Goal: Communication & Community: Answer question/provide support

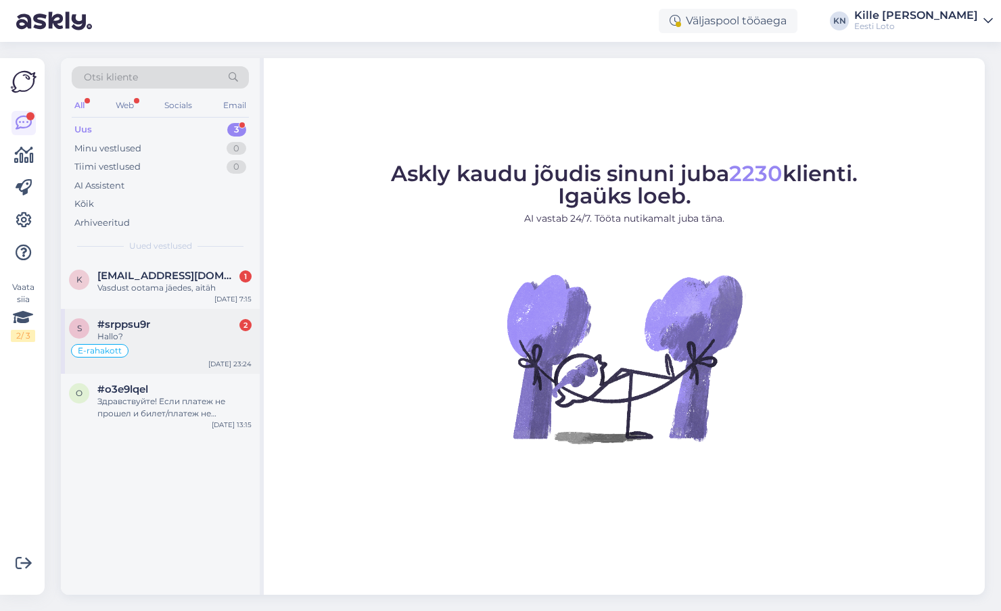
click at [168, 336] on div "Hallo?" at bounding box center [174, 337] width 154 height 12
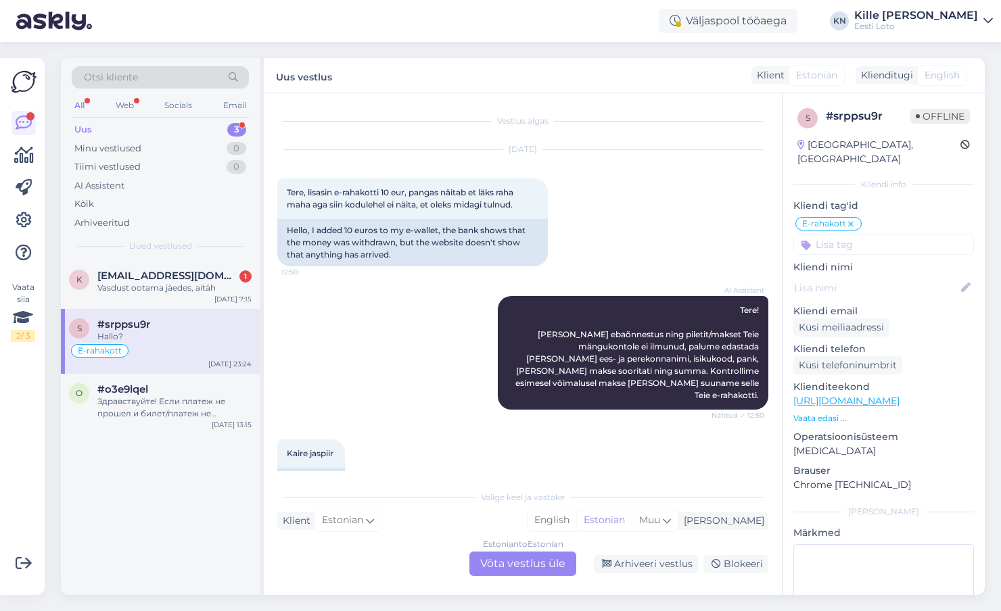
scroll to position [1173, 0]
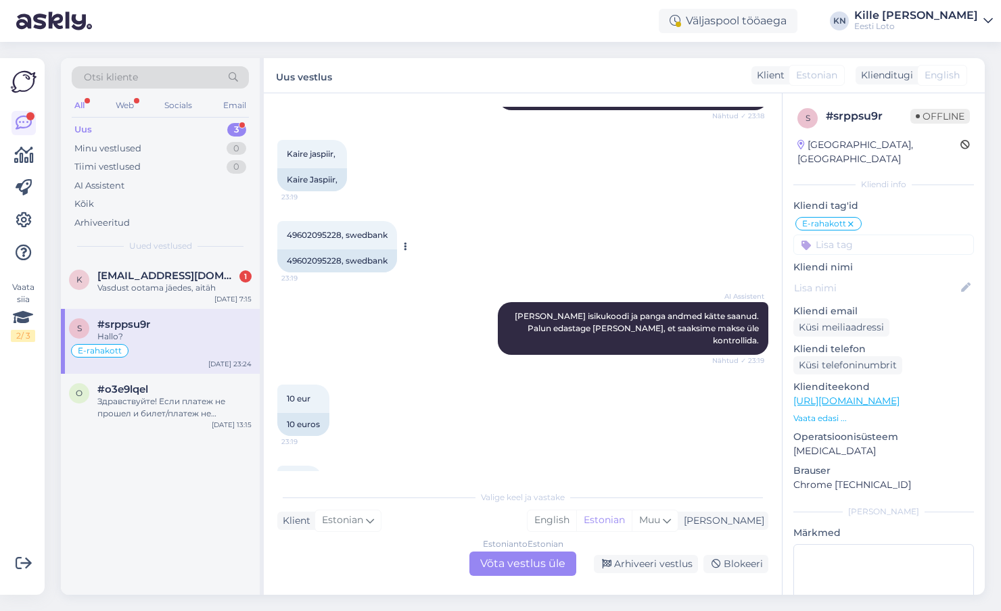
click at [298, 250] on div "49602095228, swedbank" at bounding box center [337, 261] width 120 height 23
copy div "49602095228"
click at [496, 564] on div "Estonian to Estonian Võta vestlus üle" at bounding box center [522, 564] width 107 height 24
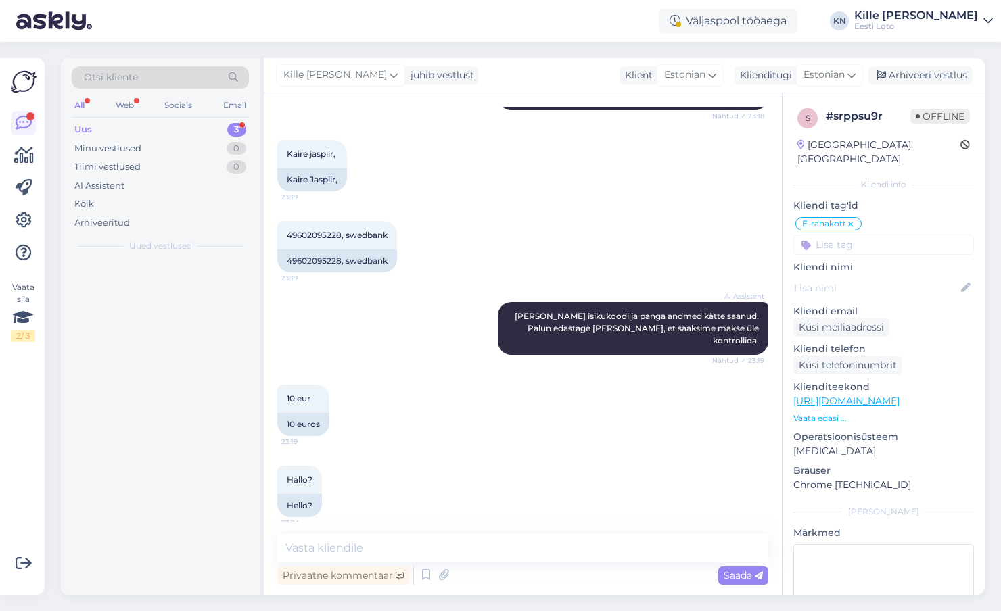
scroll to position [1123, 0]
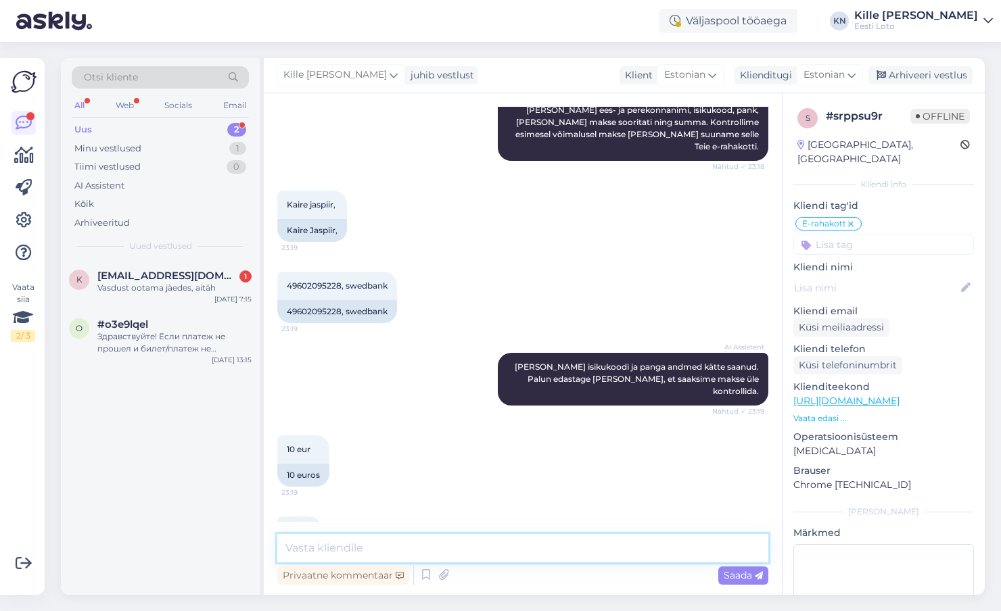
click at [510, 553] on textarea at bounding box center [522, 548] width 491 height 28
paste textarea "Kahjuks Teie sissemakse ebaõnnestus tehnilise [PERSON_NAME] tõttu. Kontrollisim…"
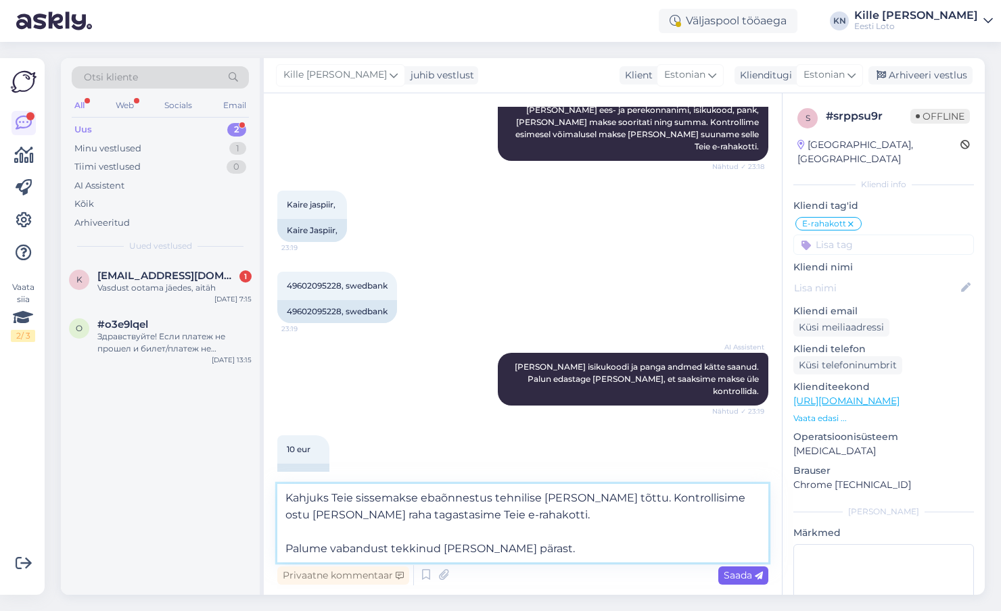
type textarea "Kahjuks Teie sissemakse ebaõnnestus tehnilise [PERSON_NAME] tõttu. Kontrollisim…"
click at [753, 580] on span "Saada" at bounding box center [743, 575] width 39 height 12
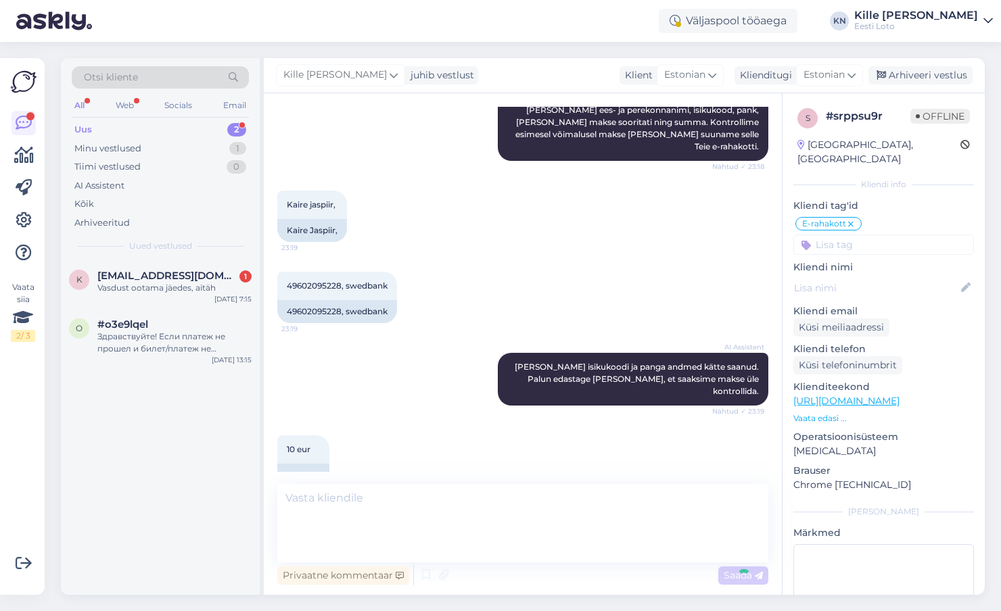
scroll to position [1246, 0]
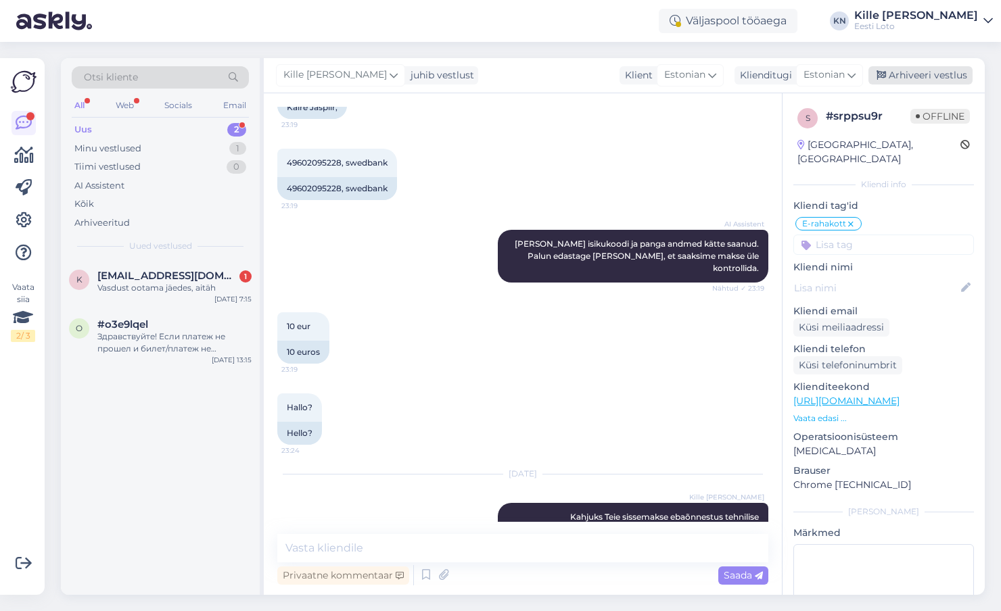
click at [918, 71] on div "Arhiveeri vestlus" at bounding box center [920, 75] width 104 height 18
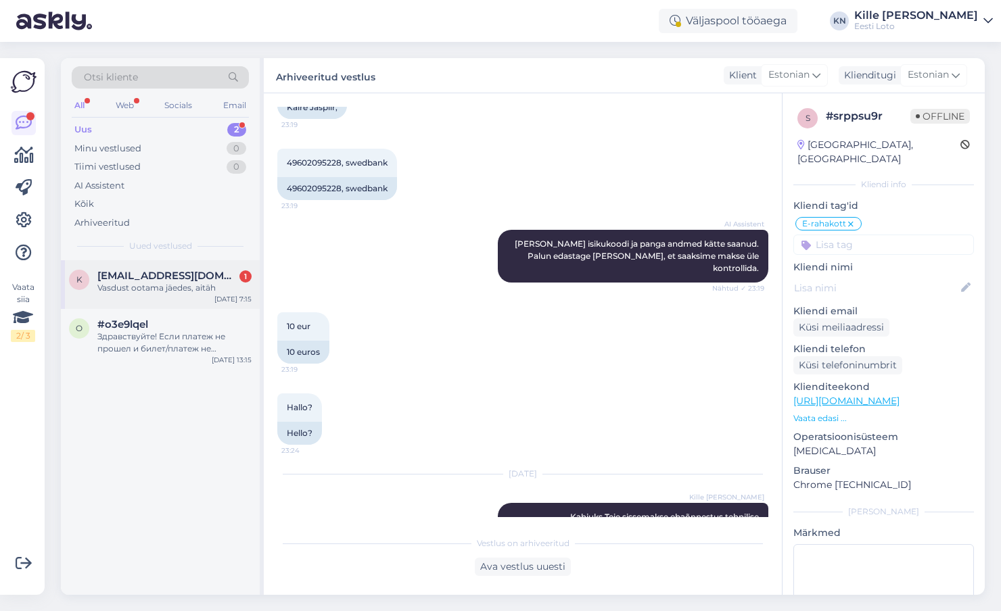
click at [152, 279] on span "[EMAIL_ADDRESS][DOMAIN_NAME]" at bounding box center [167, 276] width 141 height 12
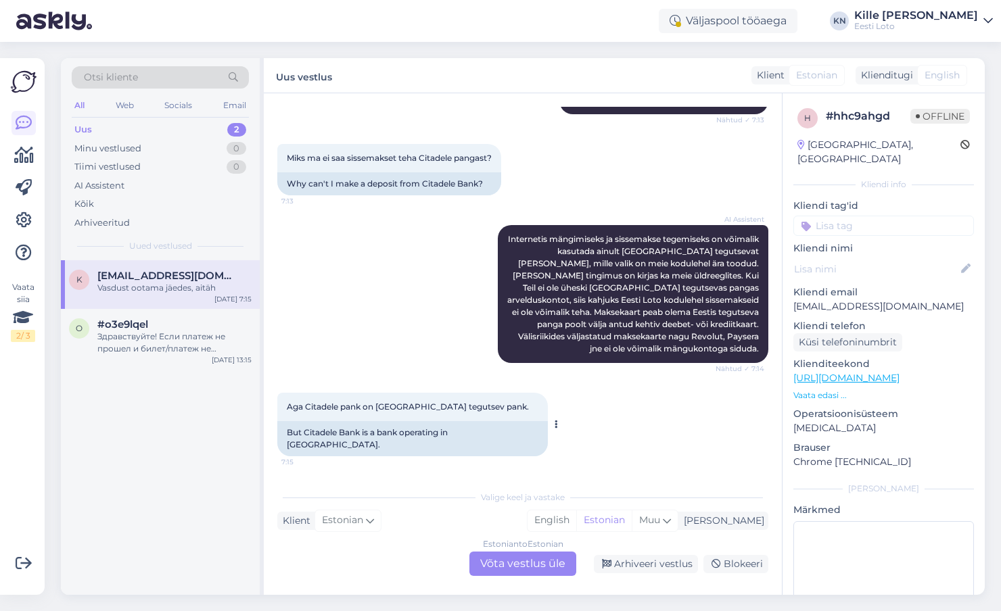
scroll to position [325, 0]
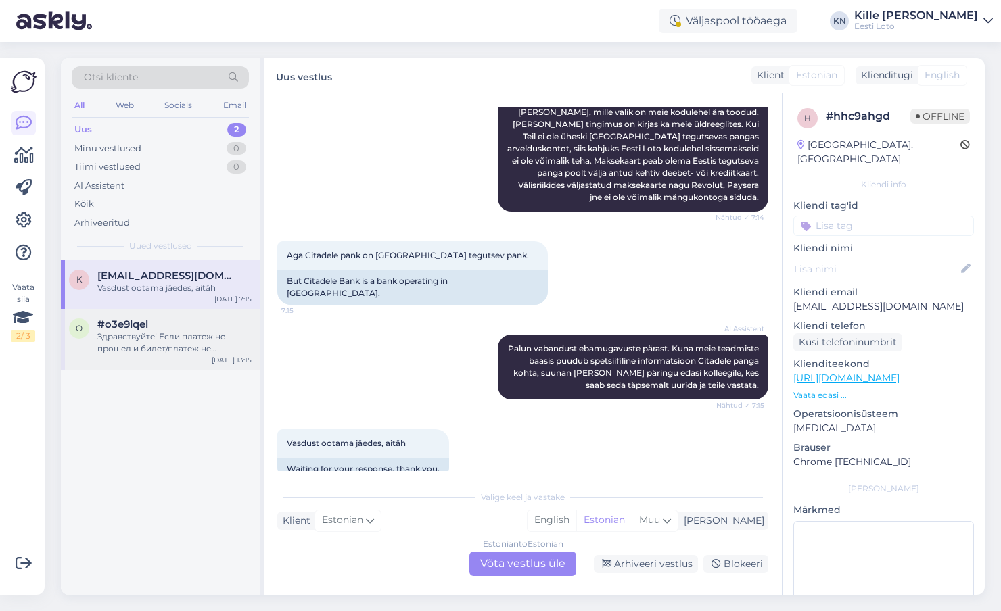
click at [209, 332] on div "Здравствуйте! Если платеж не прошел и билет/платеж не появился на вашем игровом…" at bounding box center [174, 343] width 154 height 24
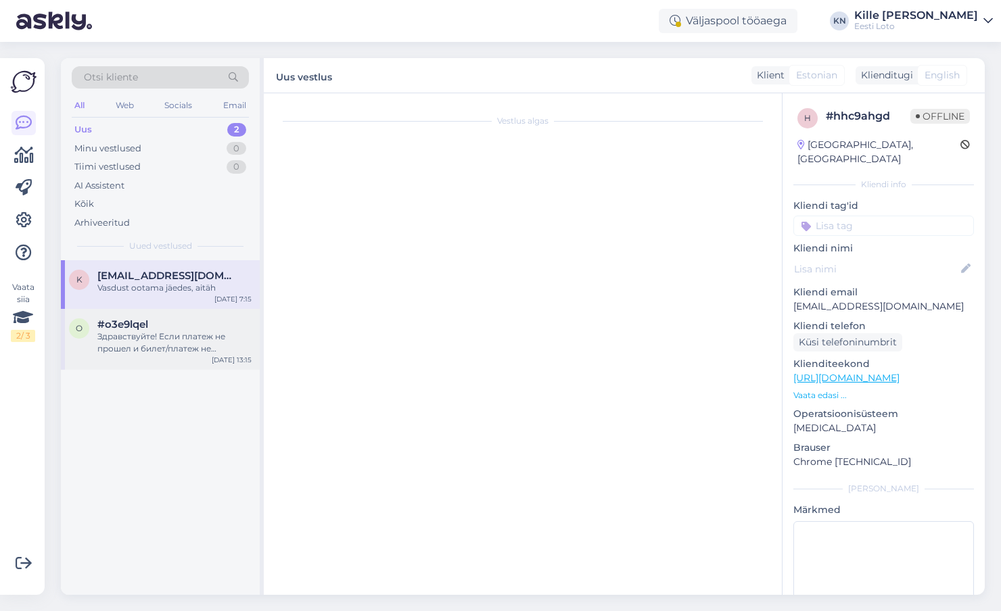
scroll to position [0, 0]
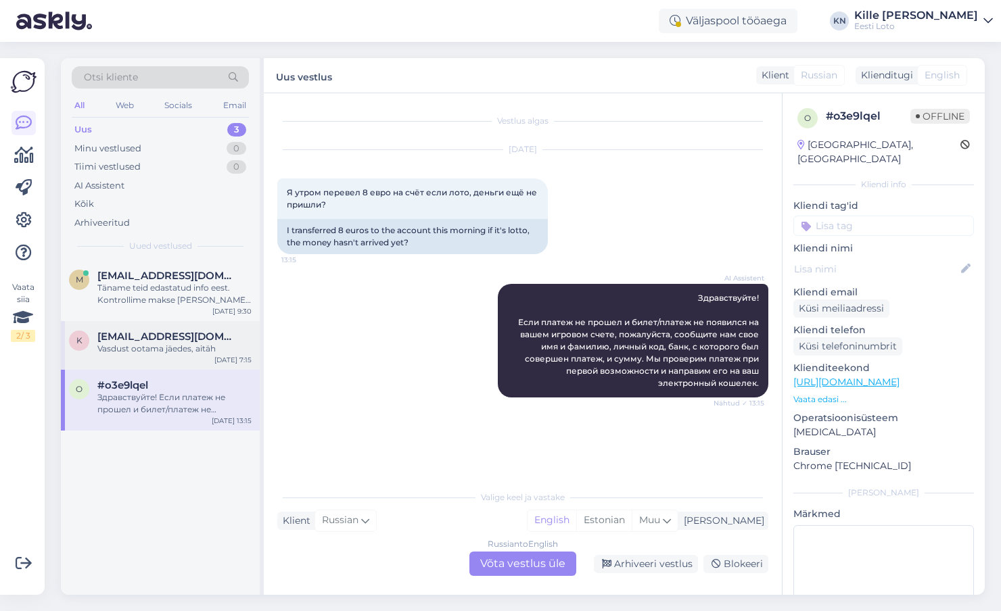
click at [117, 344] on div "Vasdust ootama jäedes, aitäh" at bounding box center [174, 349] width 154 height 12
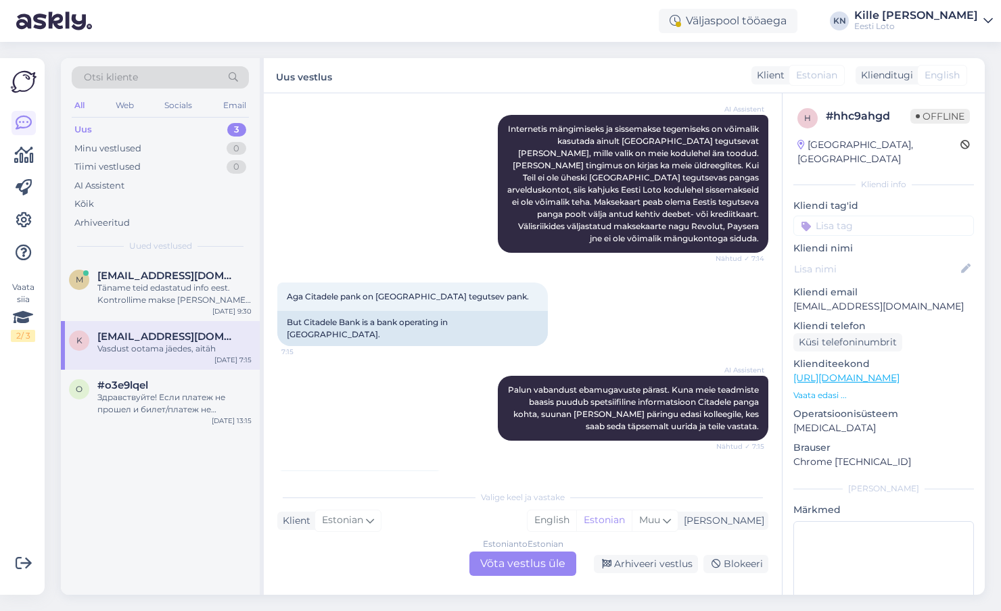
scroll to position [277, 0]
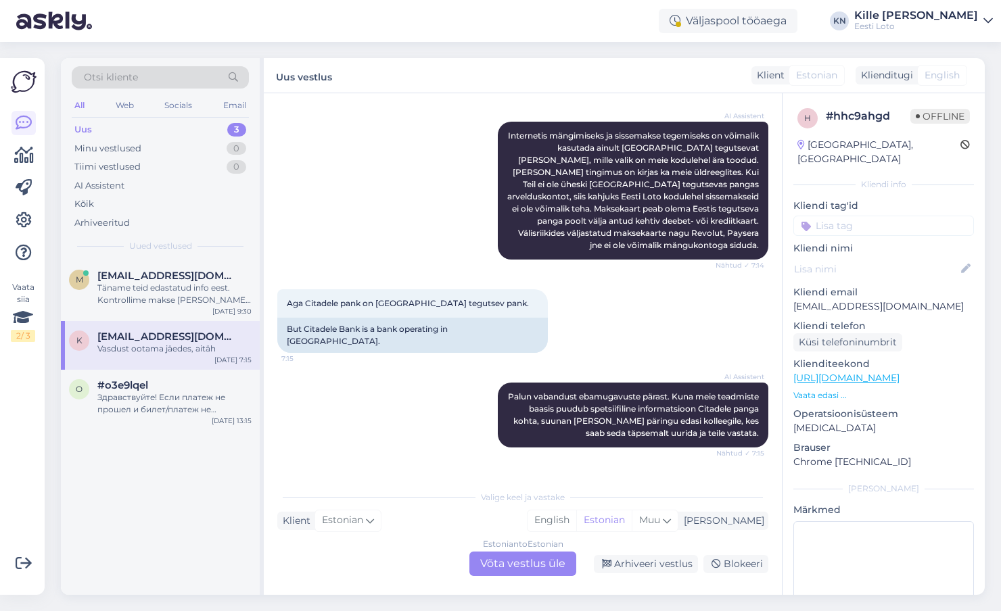
click at [516, 554] on div "Estonian to Estonian Võta vestlus üle" at bounding box center [522, 564] width 107 height 24
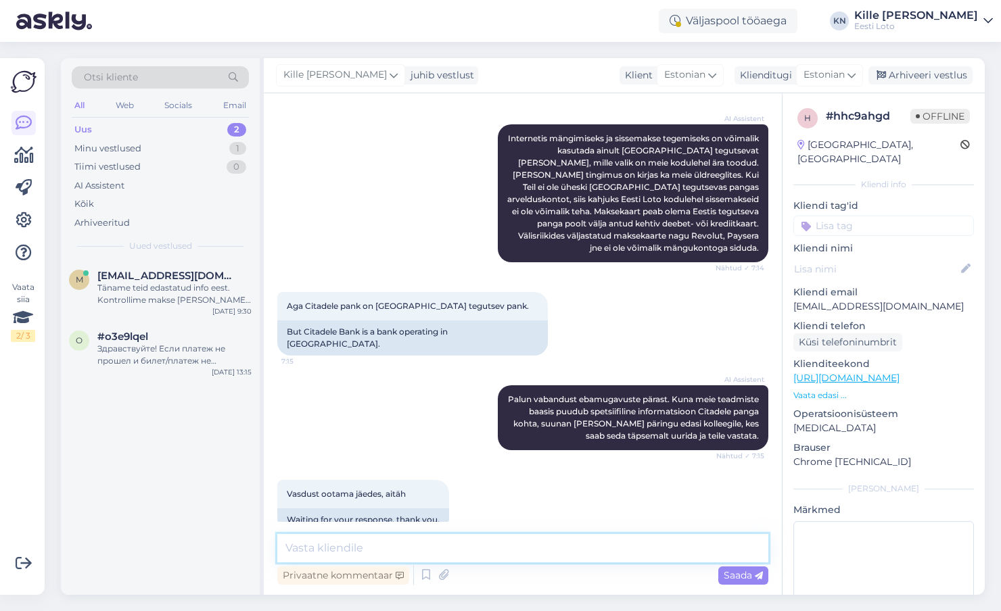
click at [445, 544] on textarea at bounding box center [522, 548] width 491 height 28
paste textarea "Citadele [PERSON_NAME] meie valikus ei ole [PERSON_NAME] ka lähiajal ei lisandu…"
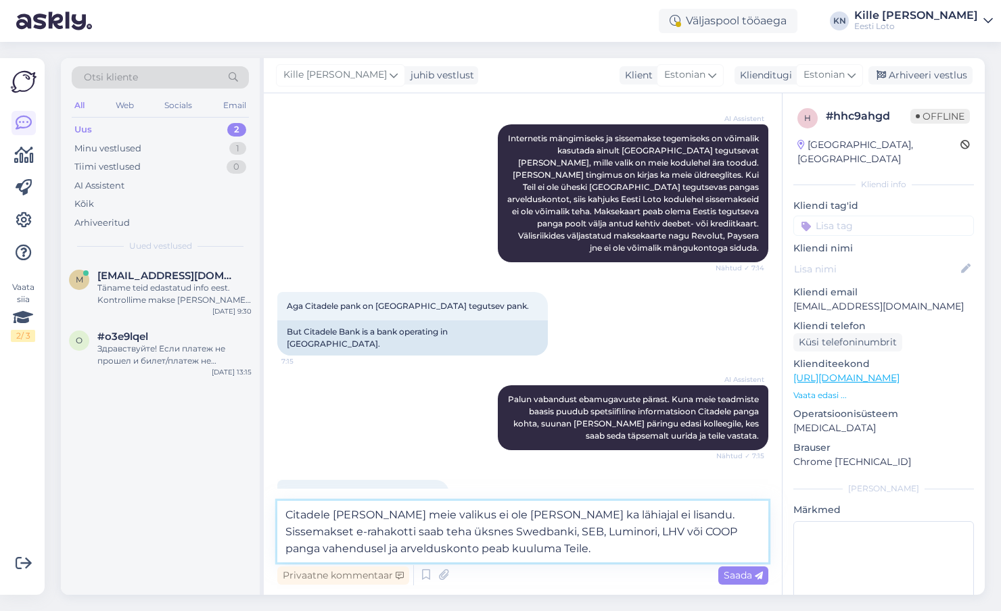
drag, startPoint x: 618, startPoint y: 517, endPoint x: 469, endPoint y: 517, distance: 148.1
click at [469, 517] on textarea "Citadele [PERSON_NAME] meie valikus ei ole [PERSON_NAME] ka lähiajal ei lisandu…" at bounding box center [522, 532] width 491 height 62
type textarea "Citadele [PERSON_NAME] meie valikus ei ole [PERSON_NAME] ka lähiajal ei lisandu…"
click at [501, 548] on textarea "Citadele [PERSON_NAME] meie valikus ei ole [PERSON_NAME] ka lähiajal ei lisandu…" at bounding box center [522, 532] width 491 height 62
click at [505, 548] on textarea "Citadele [PERSON_NAME] meie valikus ei ole [PERSON_NAME] ka lähiajal ei lisandu…" at bounding box center [522, 532] width 491 height 62
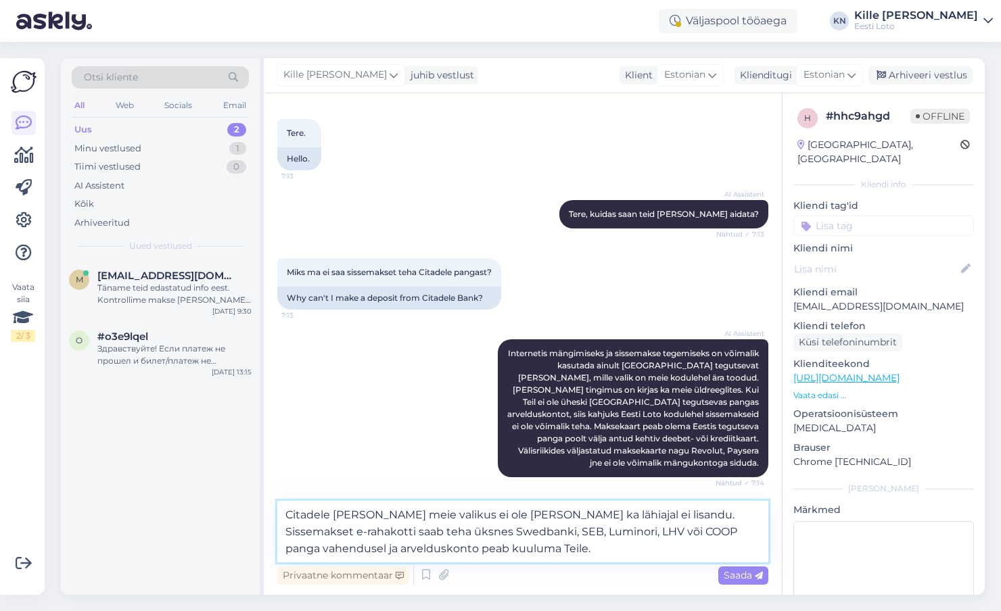
scroll to position [308, 0]
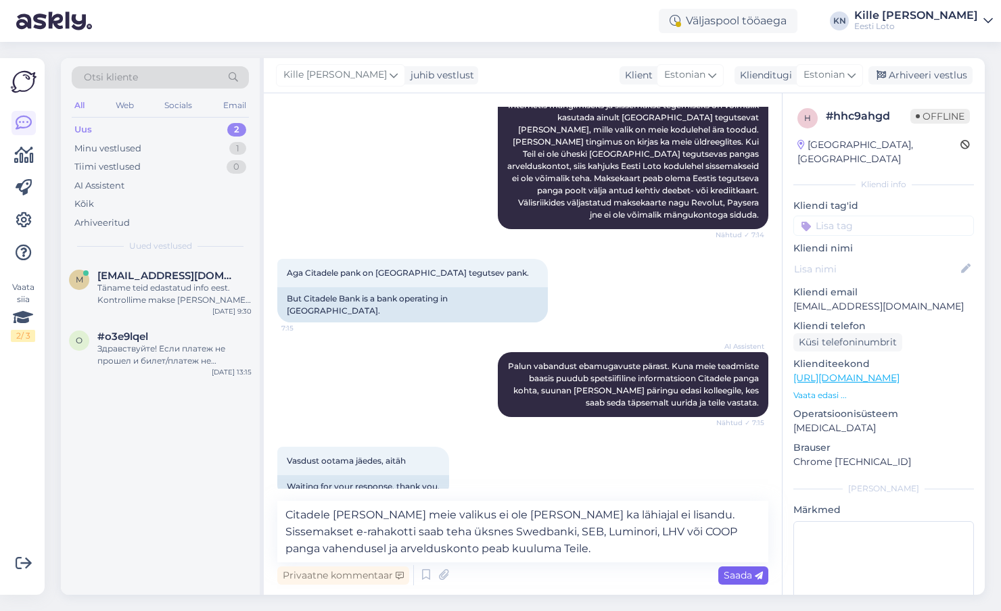
click at [742, 572] on span "Saada" at bounding box center [743, 575] width 39 height 12
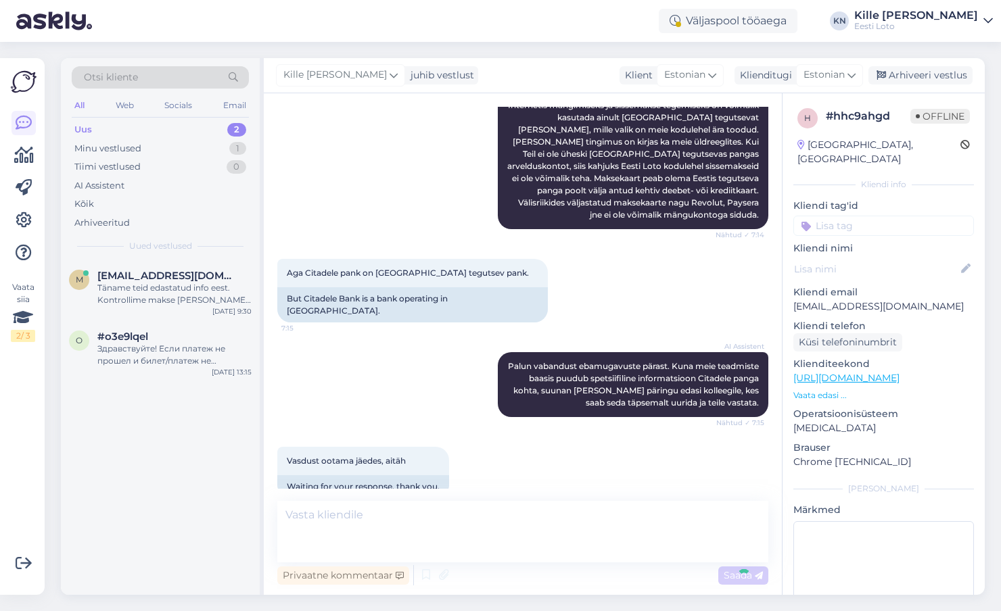
scroll to position [369, 0]
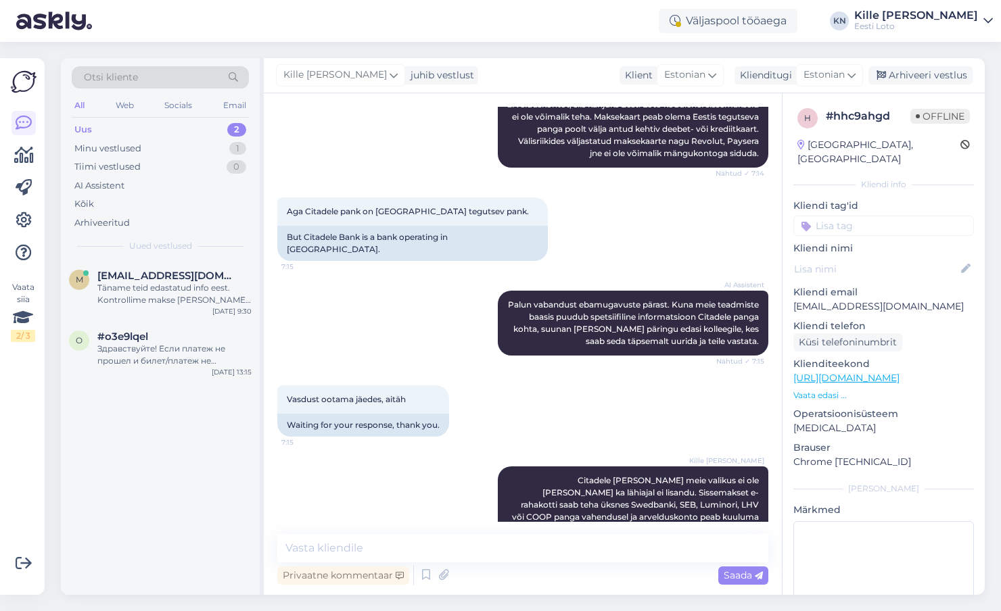
click at [865, 216] on input at bounding box center [883, 226] width 181 height 20
type input "iba"
click at [885, 256] on div "iban kinnitamine" at bounding box center [884, 263] width 82 height 14
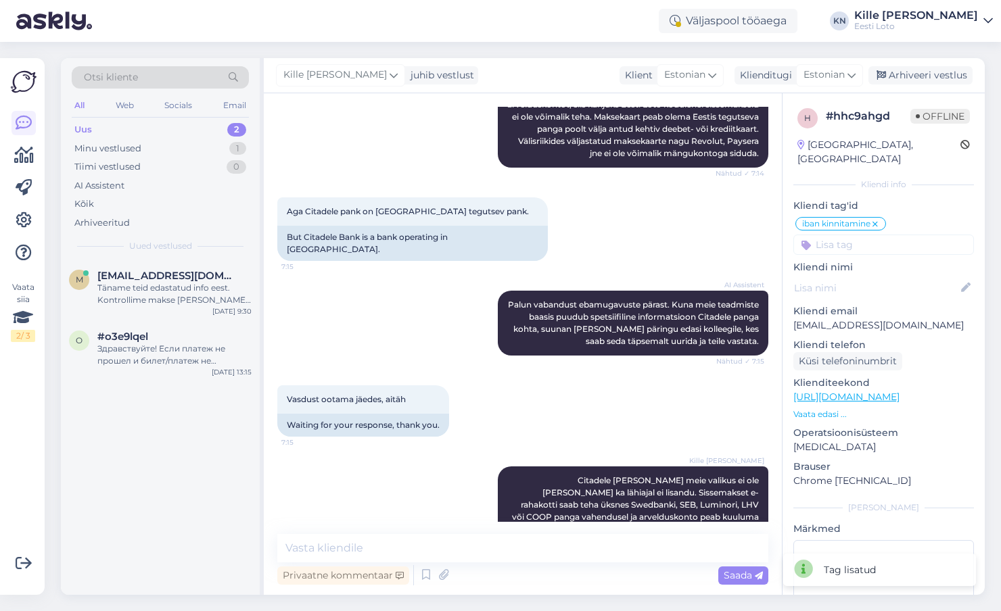
click at [879, 219] on icon at bounding box center [875, 224] width 8 height 11
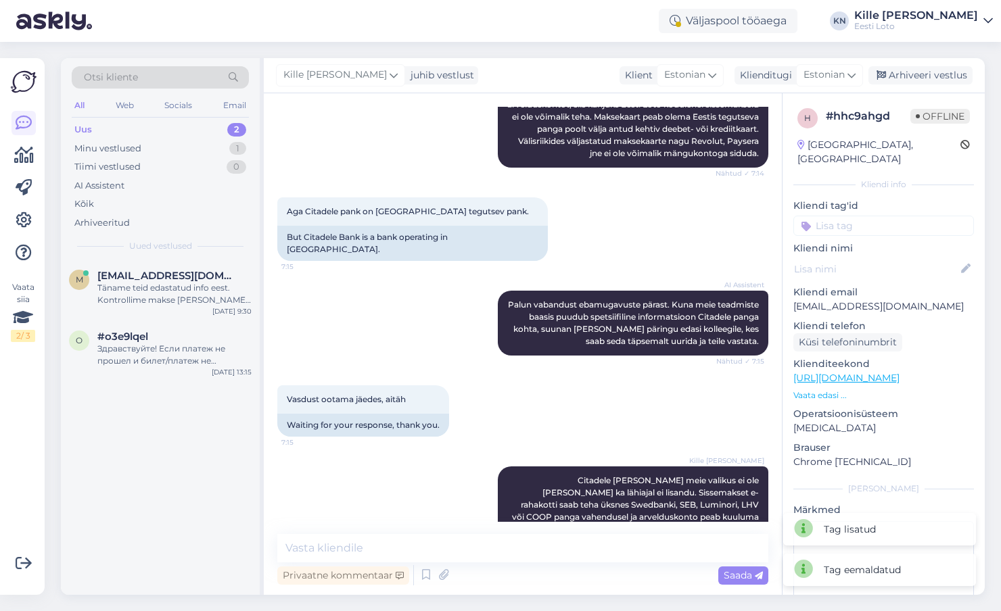
click at [868, 216] on input at bounding box center [883, 226] width 181 height 20
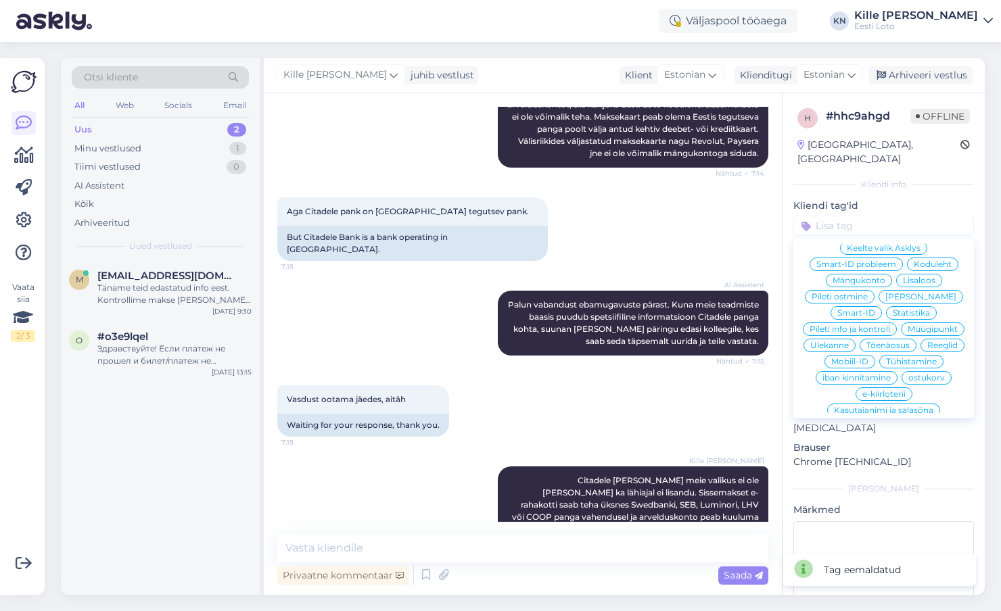
scroll to position [252, 0]
click at [868, 429] on span "E-rahakott" at bounding box center [884, 433] width 44 height 8
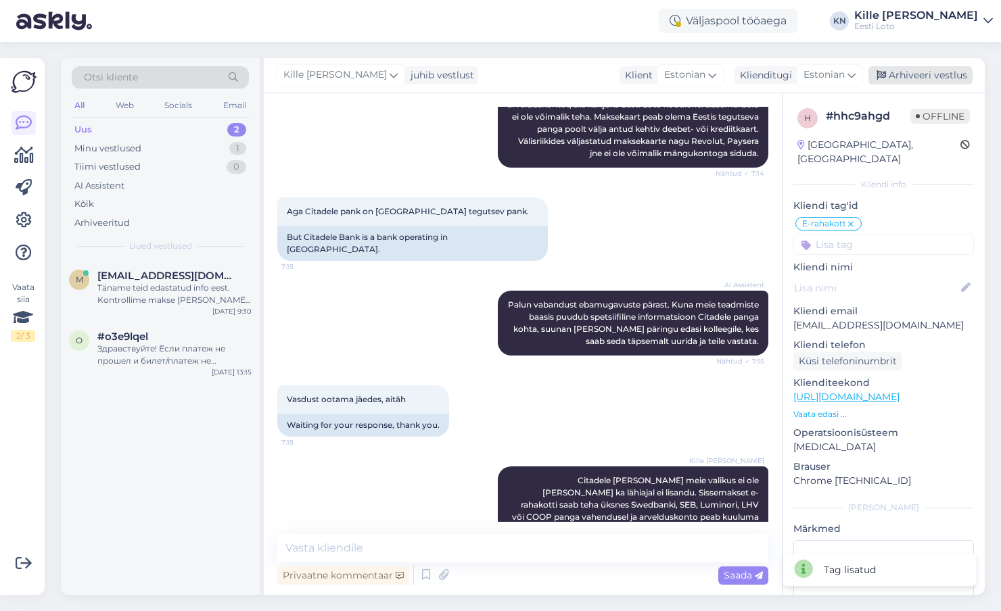
click at [900, 75] on div "Arhiveeri vestlus" at bounding box center [920, 75] width 104 height 18
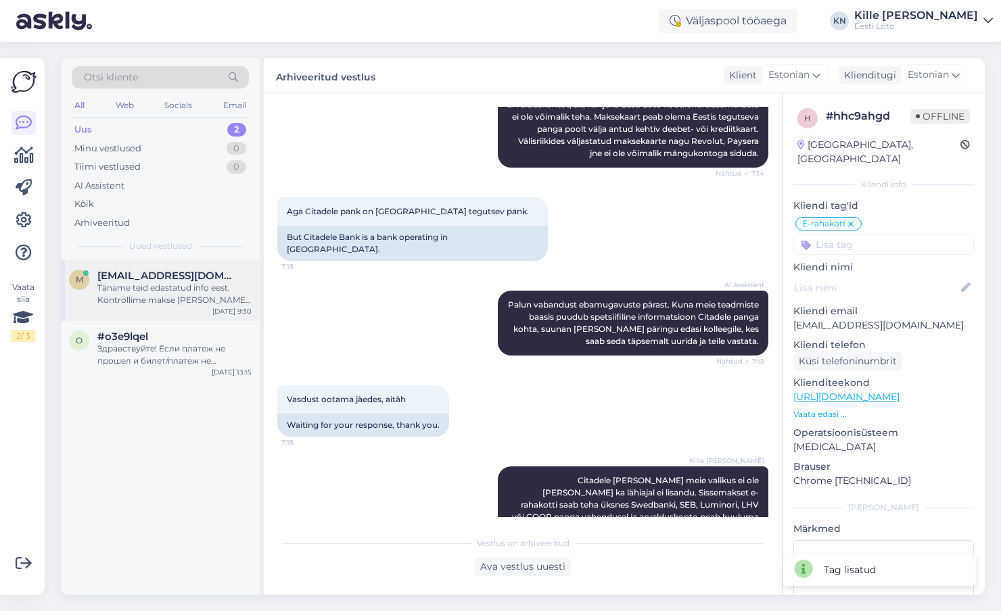
click at [150, 279] on span "[EMAIL_ADDRESS][DOMAIN_NAME]" at bounding box center [167, 276] width 141 height 12
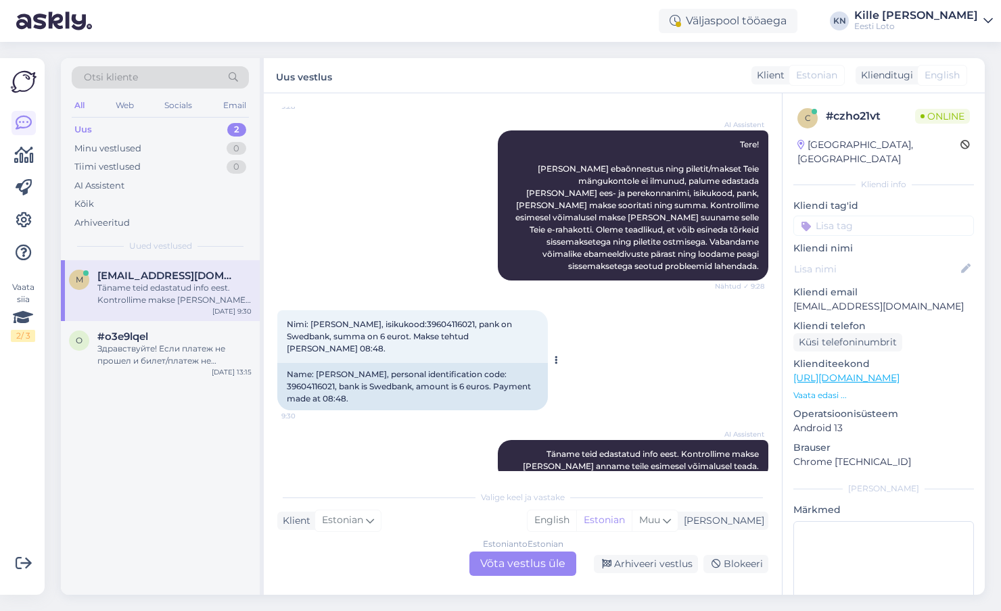
click at [367, 319] on span "Nimi: [PERSON_NAME], isikukood:39604116021, pank on Swedbank, summa on 6 eurot.…" at bounding box center [400, 336] width 227 height 34
copy span "Ameljušenko"
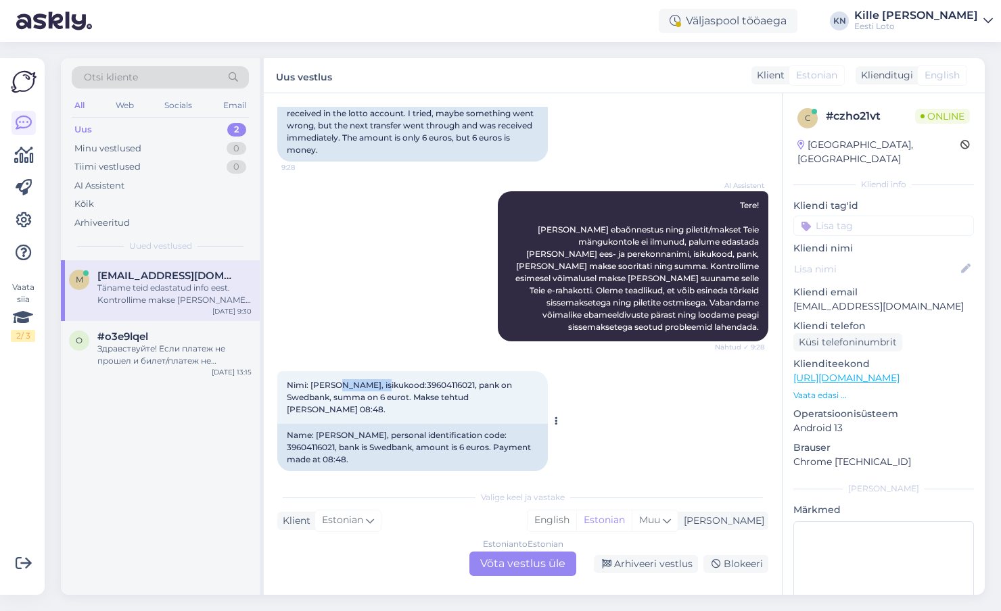
scroll to position [0, 0]
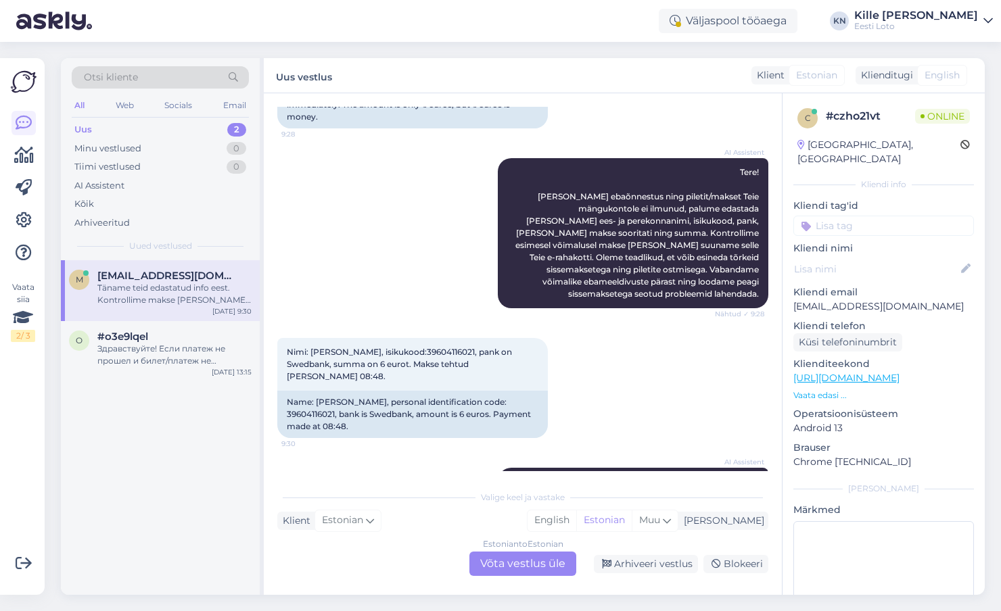
click at [525, 556] on div "Estonian to Estonian Võta vestlus üle" at bounding box center [522, 564] width 107 height 24
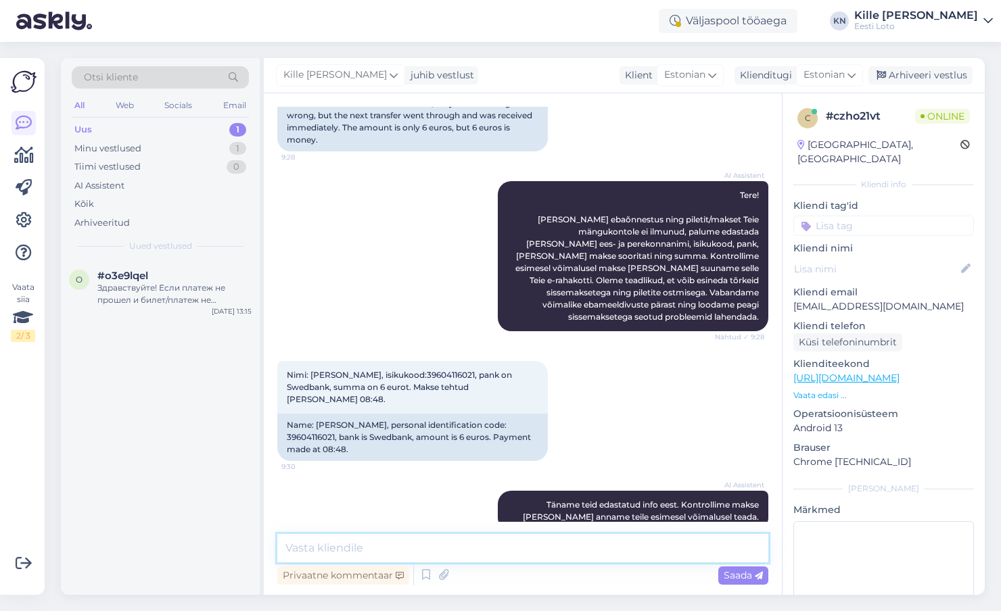
click at [448, 550] on textarea at bounding box center [522, 548] width 491 height 28
paste textarea "Kahjuks Teie sissemakse ebaõnnestus tehnilise [PERSON_NAME] tõttu. Kontrollisim…"
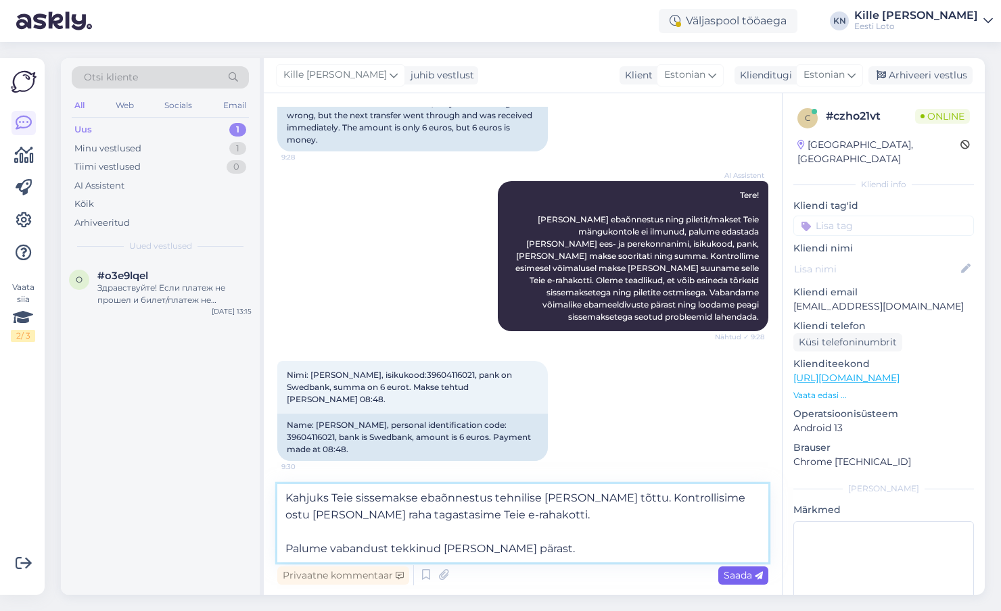
type textarea "Kahjuks Teie sissemakse ebaõnnestus tehnilise [PERSON_NAME] tõttu. Kontrollisim…"
click at [730, 569] on span "Saada" at bounding box center [743, 575] width 39 height 12
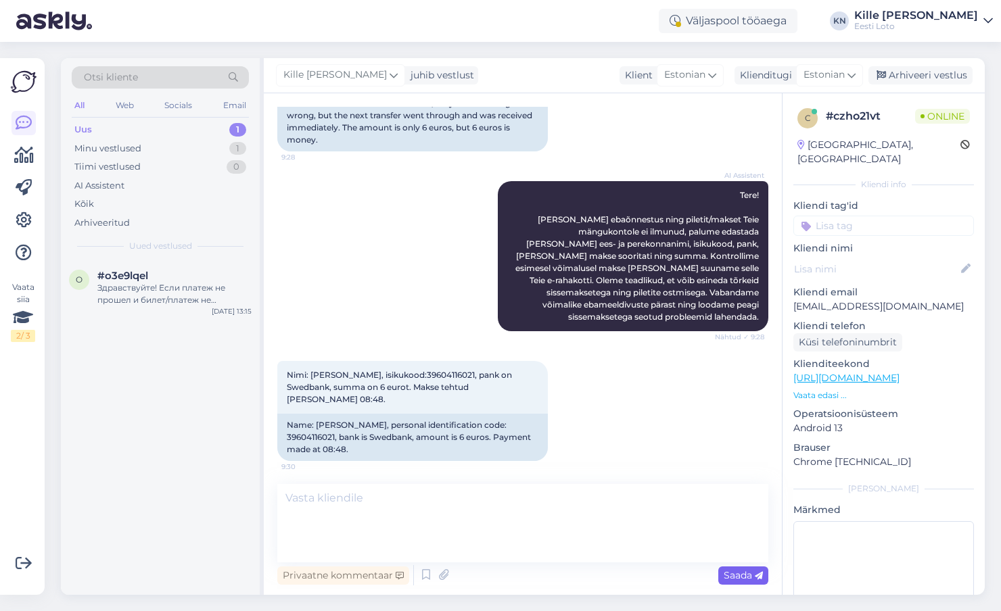
scroll to position [258, 0]
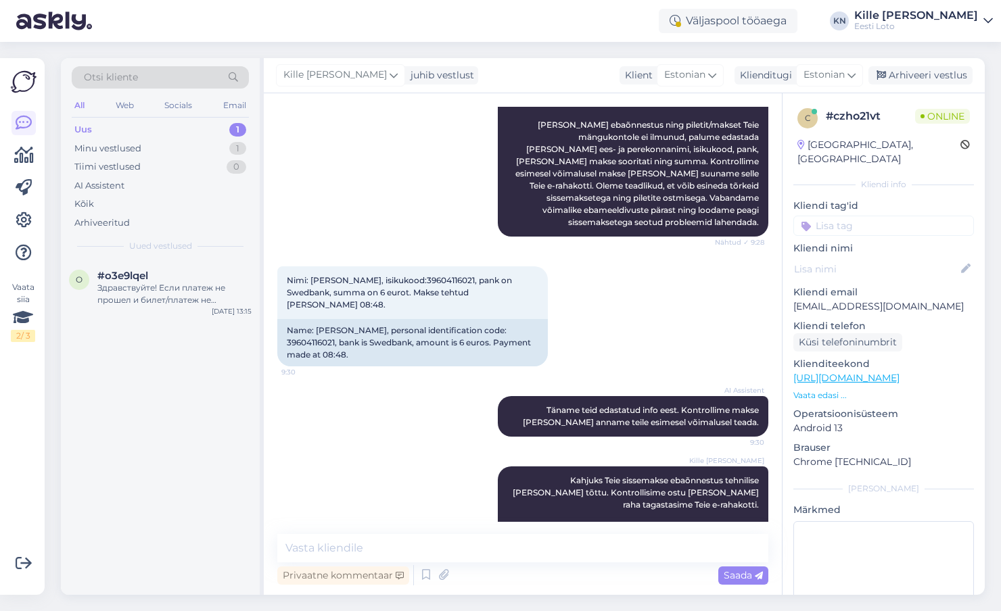
click at [839, 216] on input at bounding box center [883, 226] width 181 height 20
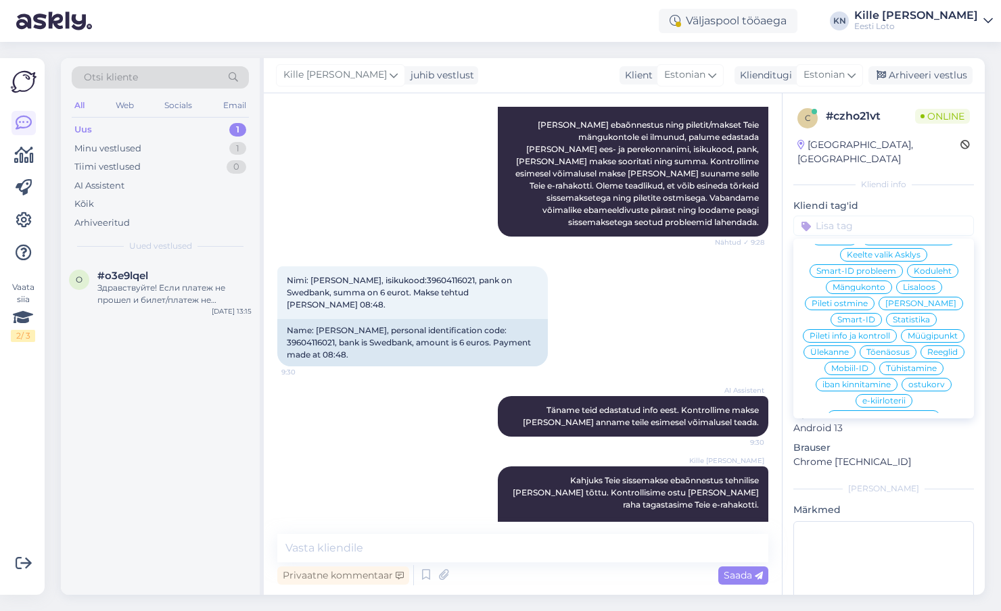
click at [864, 427] on div "E-rahakott" at bounding box center [883, 434] width 57 height 14
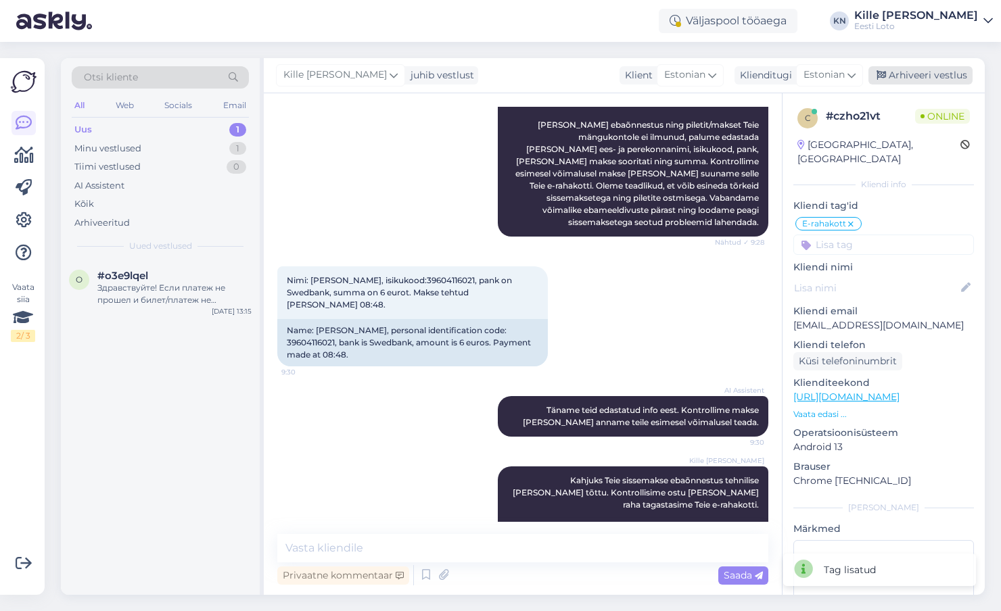
click at [910, 71] on div "Arhiveeri vestlus" at bounding box center [920, 75] width 104 height 18
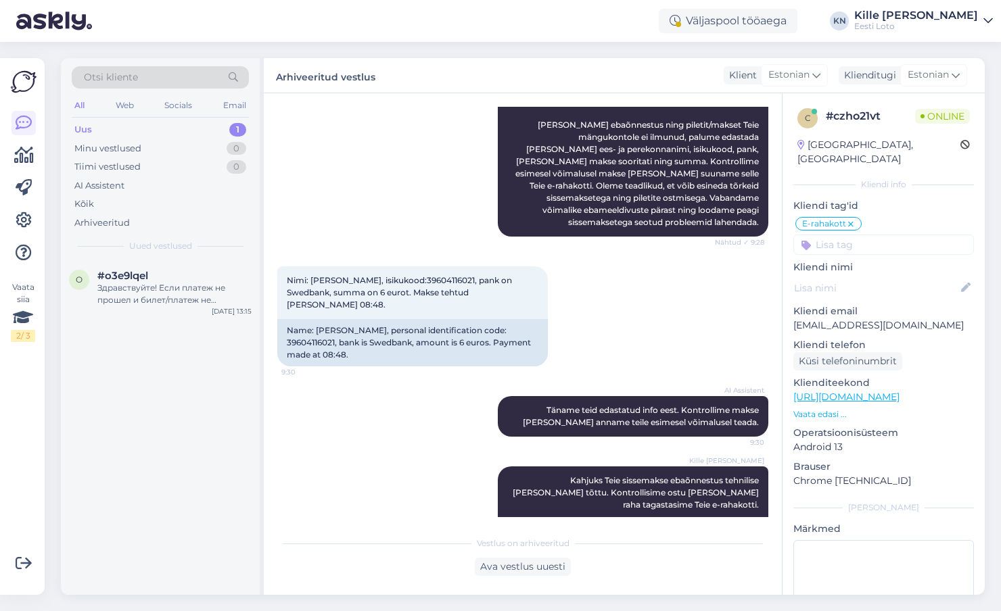
scroll to position [263, 0]
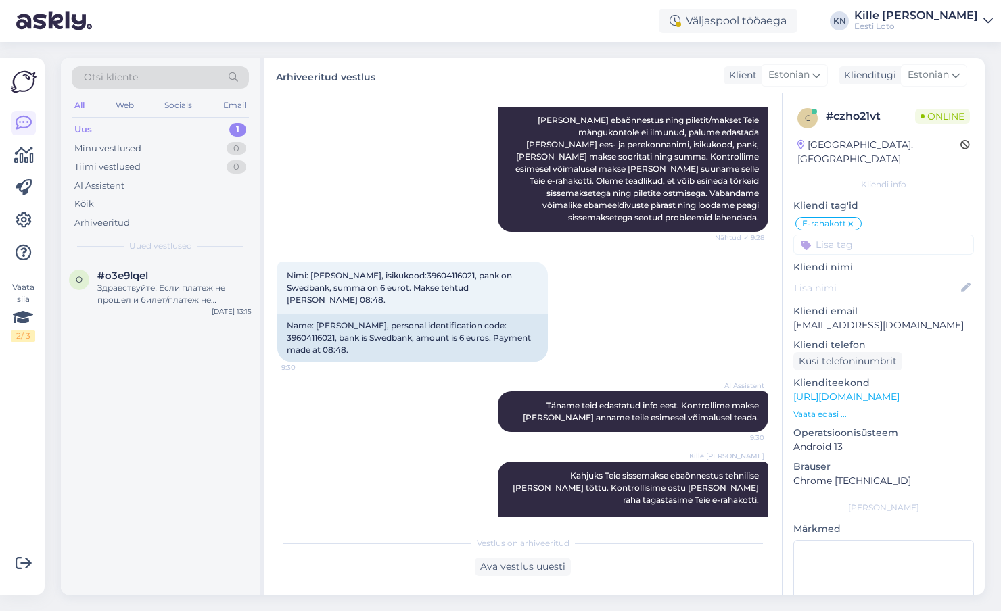
click at [170, 125] on div "Uus 1" at bounding box center [160, 129] width 177 height 19
click at [154, 133] on div "Uus 1" at bounding box center [160, 129] width 177 height 19
click at [128, 275] on span "#o3e9lqel" at bounding box center [122, 276] width 51 height 12
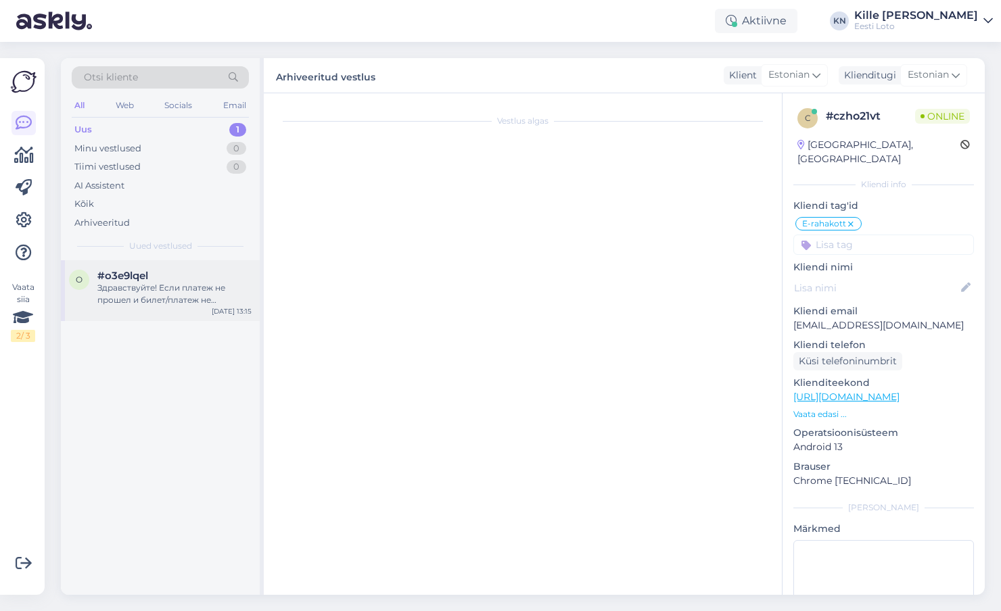
scroll to position [0, 0]
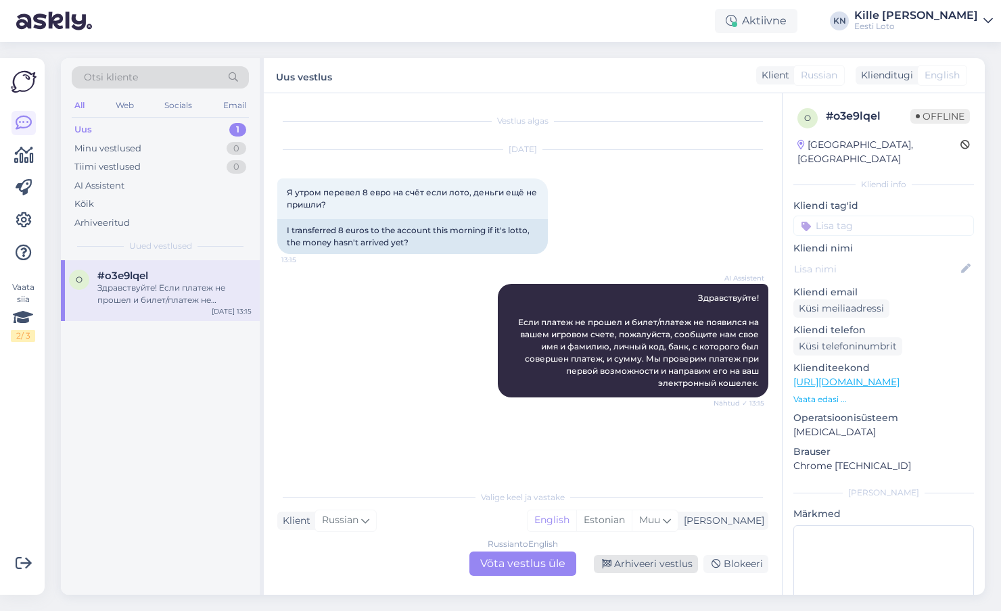
click at [633, 559] on div "Arhiveeri vestlus" at bounding box center [646, 564] width 104 height 18
